Goal: Transaction & Acquisition: Purchase product/service

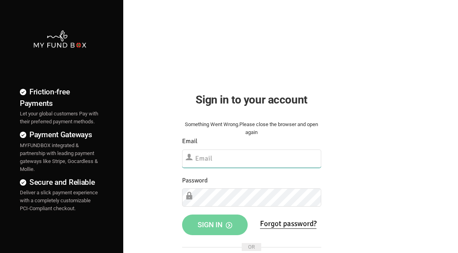
click at [210, 162] on input "text" at bounding box center [251, 159] width 139 height 18
type input "[EMAIL_ADDRESS][DOMAIN_NAME]"
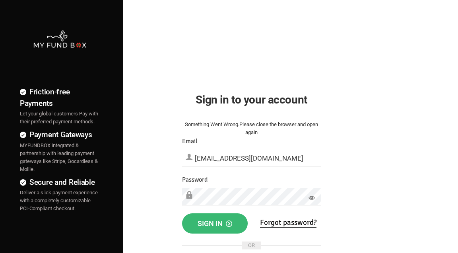
click at [217, 220] on span "Sign in" at bounding box center [214, 224] width 35 height 8
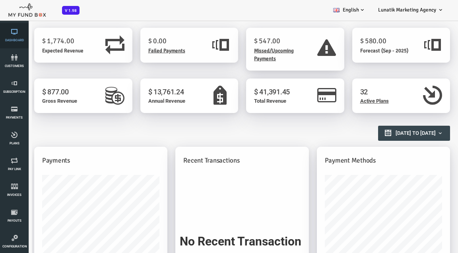
click at [16, 31] on icon at bounding box center [14, 32] width 24 height 6
click at [15, 112] on icon at bounding box center [14, 109] width 24 height 6
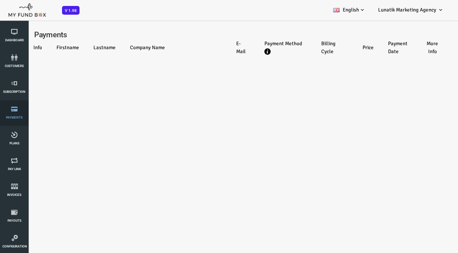
select select "100"
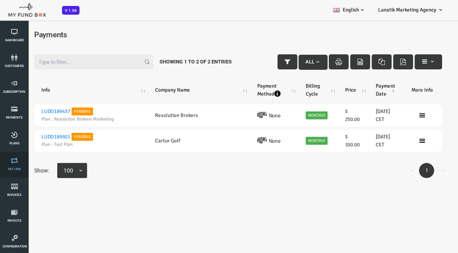
click at [16, 167] on link "Pay Link" at bounding box center [14, 164] width 24 height 25
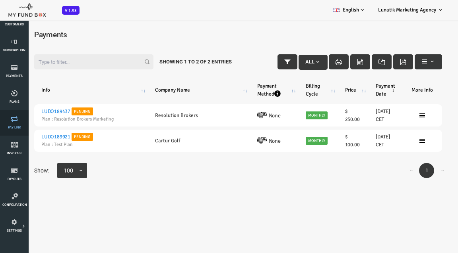
scroll to position [76, 0]
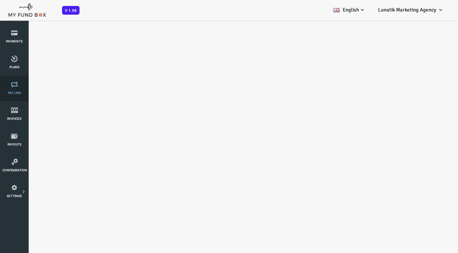
select select "100"
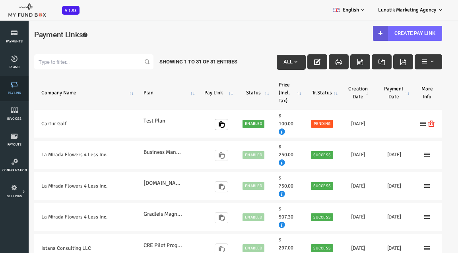
scroll to position [0, 0]
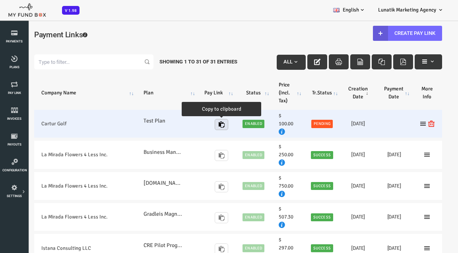
click at [201, 126] on icon "button" at bounding box center [203, 125] width 6 height 6
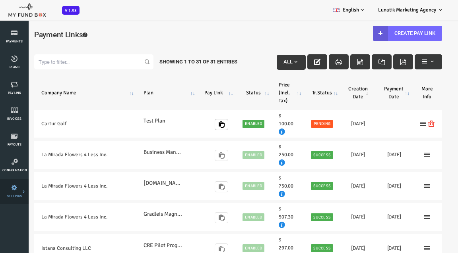
click at [0, 0] on link "Tax & Coupons" at bounding box center [0, 0] width 0 height 0
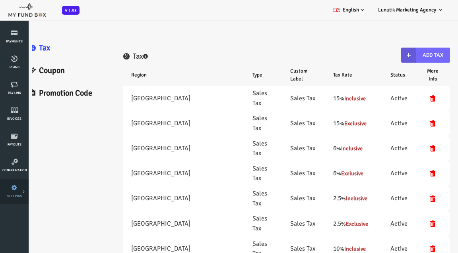
click at [0, 0] on span "SETTINGS" at bounding box center [0, 0] width 0 height 0
select select "100"
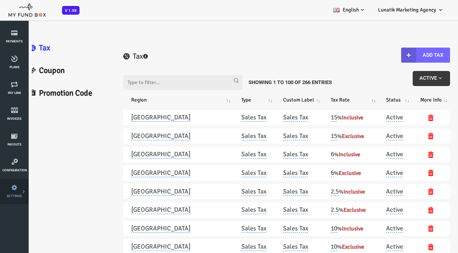
click at [17, 194] on link "SETTINGS" at bounding box center [14, 191] width 24 height 25
click at [0, 0] on link "Payment Gateway" at bounding box center [0, 0] width 0 height 0
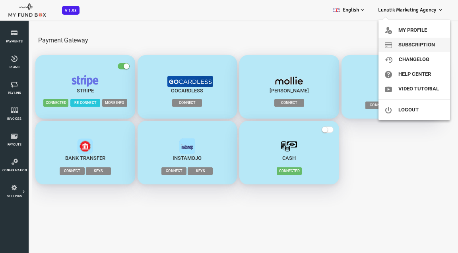
click at [417, 49] on link "Subscription" at bounding box center [413, 45] width 71 height 14
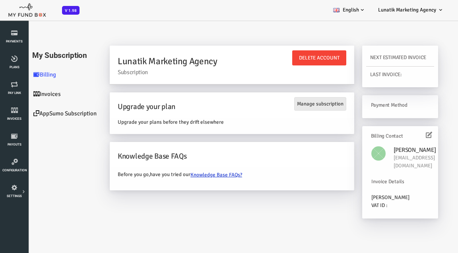
click at [313, 105] on link "Manage subscription" at bounding box center [302, 104] width 52 height 14
click at [38, 113] on link "AppSumo Subscription" at bounding box center [47, 113] width 79 height 19
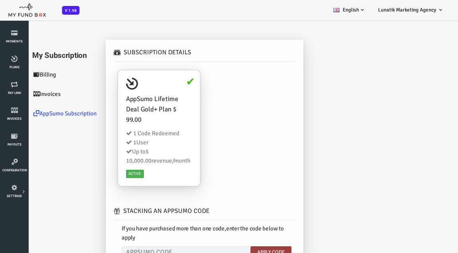
click at [33, 93] on link "Invoices" at bounding box center [47, 94] width 79 height 19
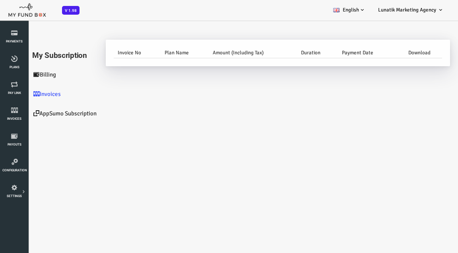
click at [33, 74] on link "Billing" at bounding box center [47, 74] width 79 height 19
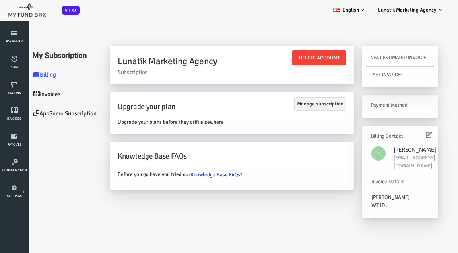
click at [28, 91] on link "Invoices" at bounding box center [47, 94] width 79 height 19
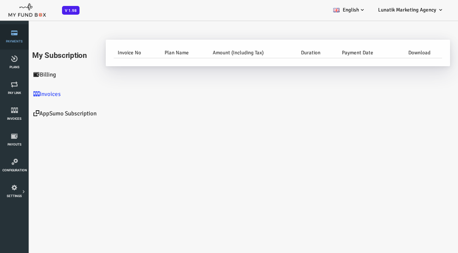
click at [0, 0] on span "Payments" at bounding box center [0, 0] width 0 height 0
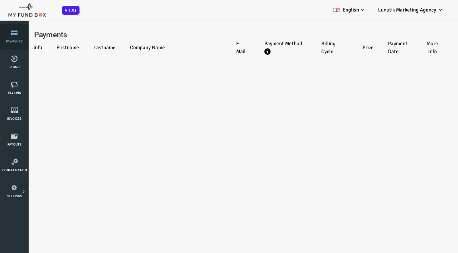
select select "100"
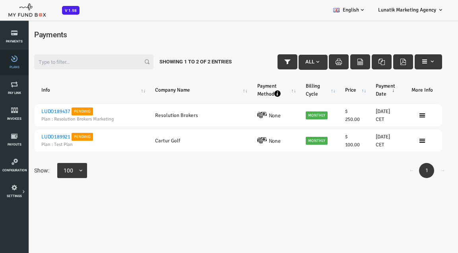
click at [0, 0] on span "Plans" at bounding box center [0, 0] width 0 height 0
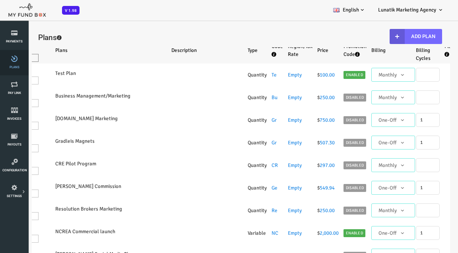
select select "100"
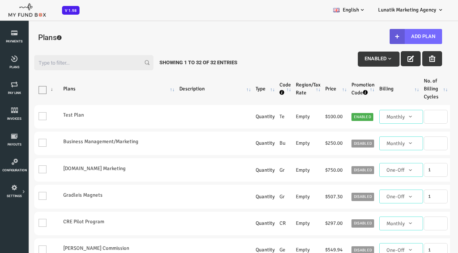
click at [389, 57] on icon "button" at bounding box center [392, 59] width 6 height 6
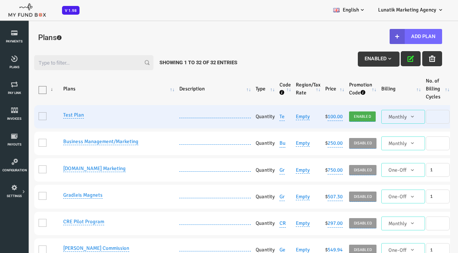
click at [26, 116] on td "One" at bounding box center [29, 116] width 27 height 23
click at [53, 115] on link "Test Plan" at bounding box center [55, 115] width 21 height 7
type input "Test Plan"
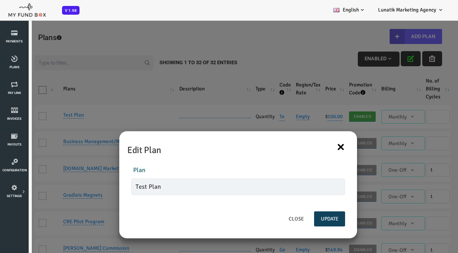
click at [322, 145] on button "×" at bounding box center [322, 147] width 9 height 17
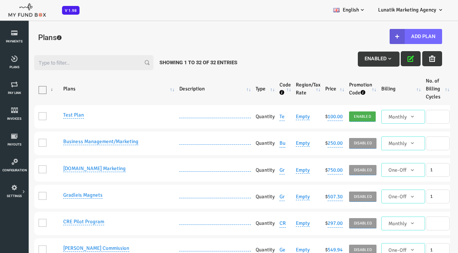
click at [355, 58] on span "Enabled" at bounding box center [360, 59] width 28 height 6
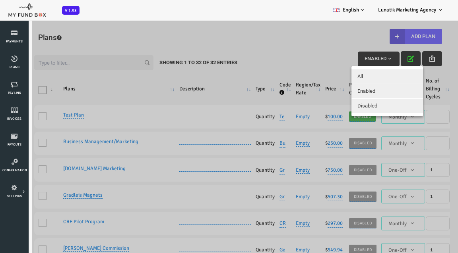
click at [355, 58] on div at bounding box center [219, 139] width 439 height 238
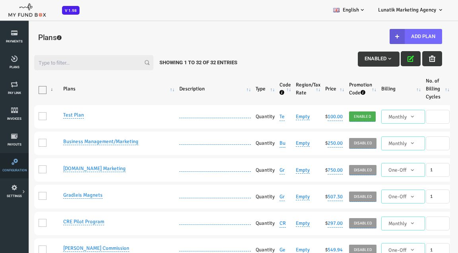
click at [13, 162] on icon at bounding box center [14, 162] width 25 height 6
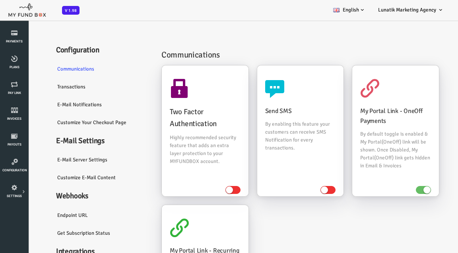
click at [58, 85] on link "Transactions" at bounding box center [83, 87] width 103 height 18
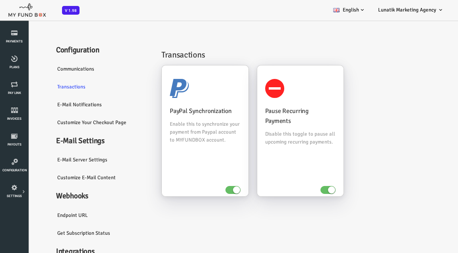
click at [60, 104] on link "E-Mail Notifications" at bounding box center [83, 105] width 103 height 18
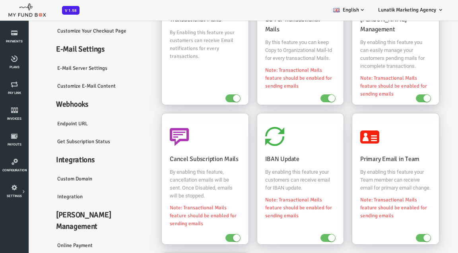
scroll to position [2, 0]
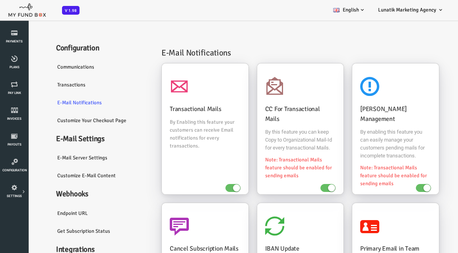
click at [89, 123] on link "Customize Your Checkout Page" at bounding box center [83, 121] width 103 height 18
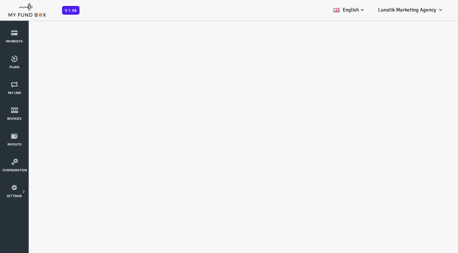
scroll to position [0, 0]
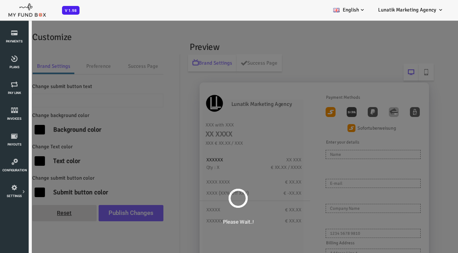
type input "Pay Now"
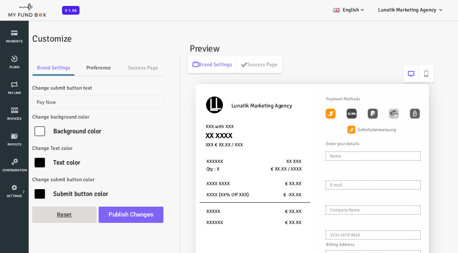
click at [77, 71] on link "Preference" at bounding box center [80, 68] width 48 height 16
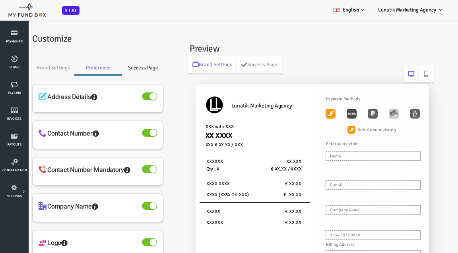
click at [131, 71] on link "Success Page" at bounding box center [124, 68] width 41 height 16
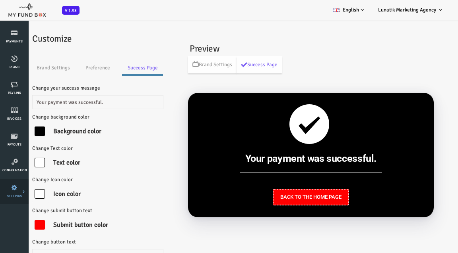
click at [0, 0] on icon at bounding box center [0, 0] width 0 height 0
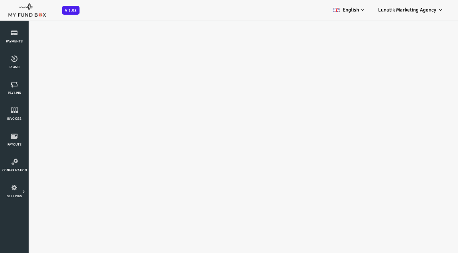
select select "100"
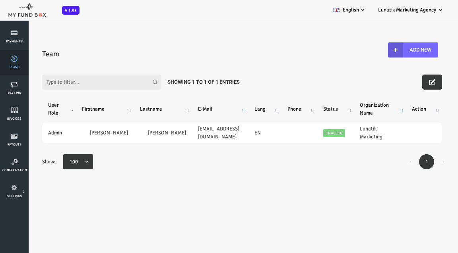
click at [16, 70] on link "Plans" at bounding box center [14, 62] width 24 height 25
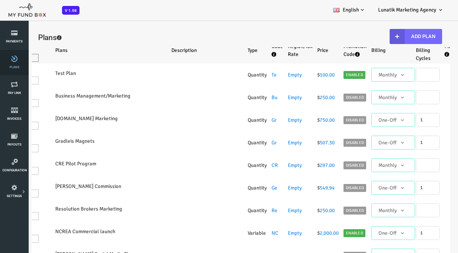
select select "100"
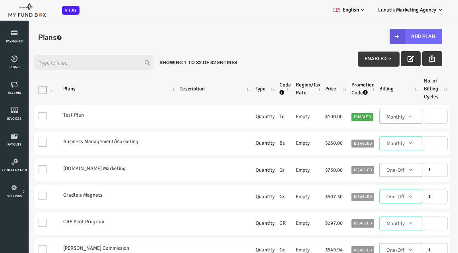
click at [390, 61] on icon "button" at bounding box center [392, 59] width 6 height 6
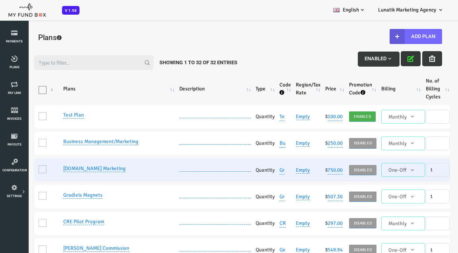
click at [23, 170] on td "One" at bounding box center [29, 169] width 27 height 23
click at [55, 171] on link "[DOMAIN_NAME] Marketing" at bounding box center [76, 169] width 62 height 7
type input "[DOMAIN_NAME] Marketing"
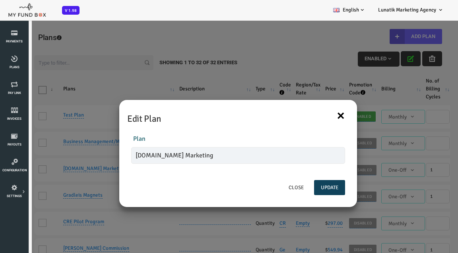
click at [320, 114] on button "×" at bounding box center [322, 115] width 9 height 17
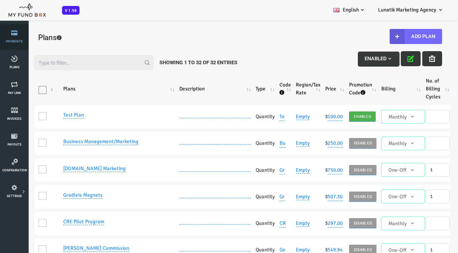
click at [20, 37] on link "Payments" at bounding box center [14, 36] width 24 height 25
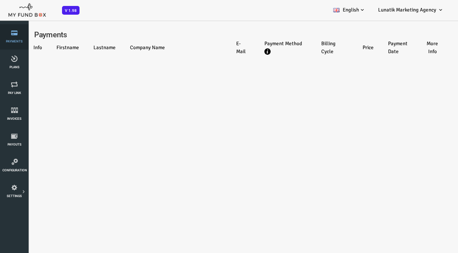
select select "100"
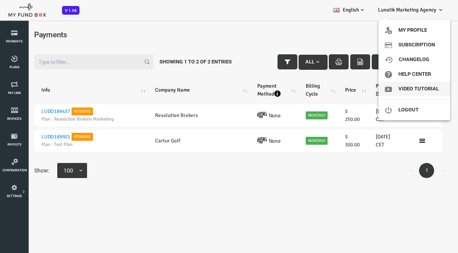
click at [413, 91] on link "Video Tutorial" at bounding box center [413, 89] width 71 height 14
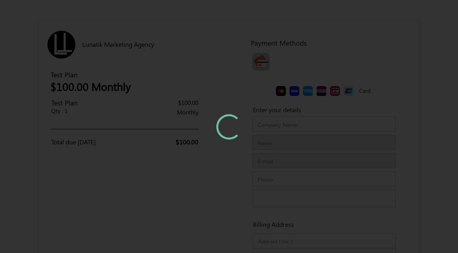
type input "Cartur Golf"
type input "[PERSON_NAME]"
type input "[EMAIL_ADDRESS][DOMAIN_NAME]"
type input "Fireside Drive"
type input "12314"
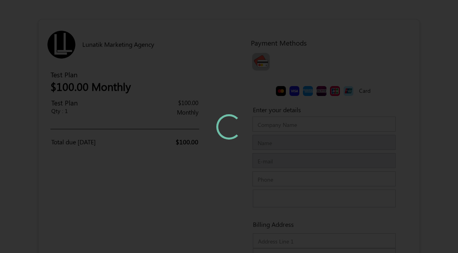
type input "90604"
type input "Whittier"
type input "US"
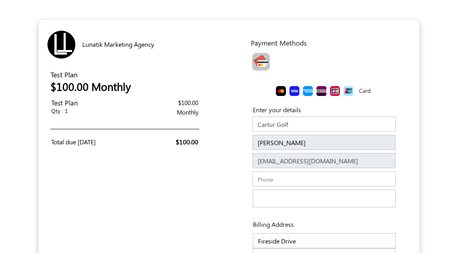
click at [265, 60] on img "Toolbar with button groups" at bounding box center [261, 62] width 18 height 18
click at [257, 58] on input "Toolbar with button groups" at bounding box center [254, 55] width 5 height 5
radio input "true"
click at [265, 60] on img "Toolbar with button groups" at bounding box center [261, 62] width 18 height 18
click at [257, 58] on input "Toolbar with button groups" at bounding box center [254, 55] width 5 height 5
